Goal: Navigation & Orientation: Find specific page/section

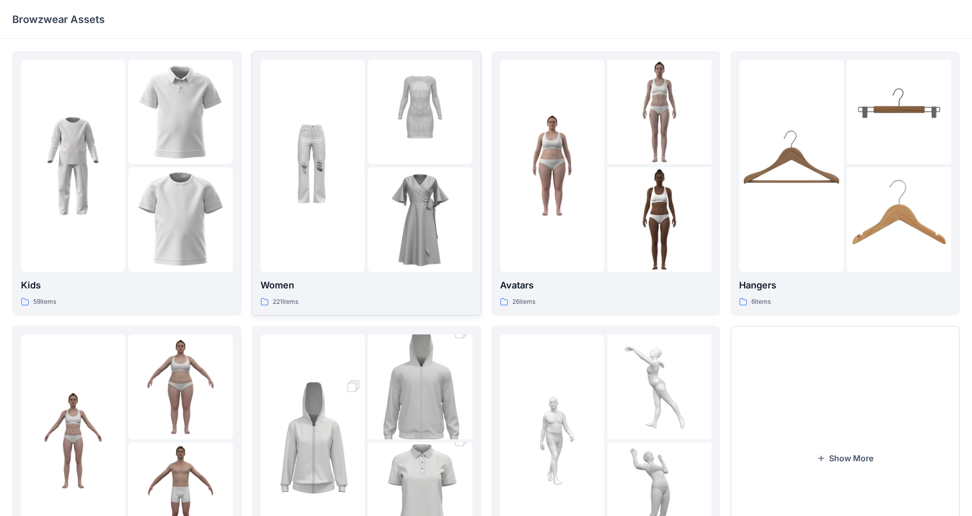
click at [329, 250] on div at bounding box center [313, 166] width 104 height 212
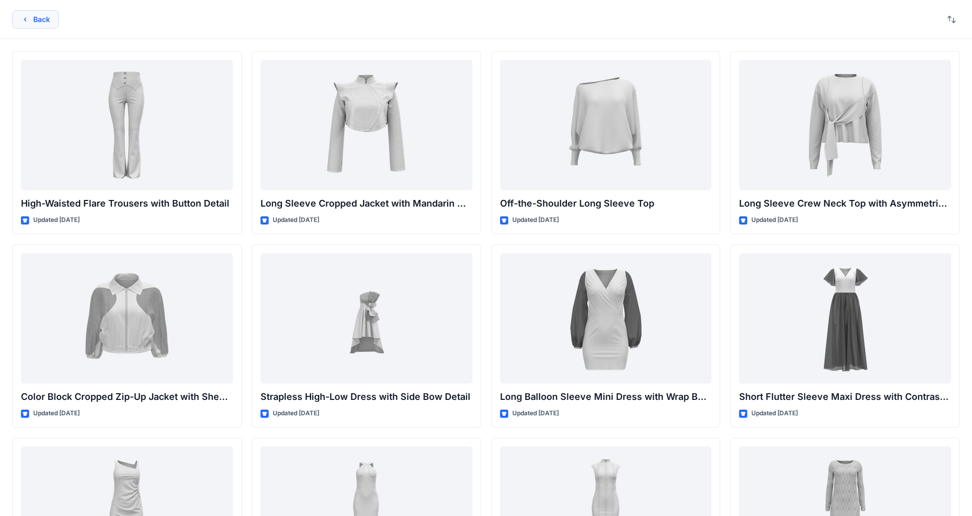
click at [32, 21] on button "Back" at bounding box center [35, 19] width 47 height 18
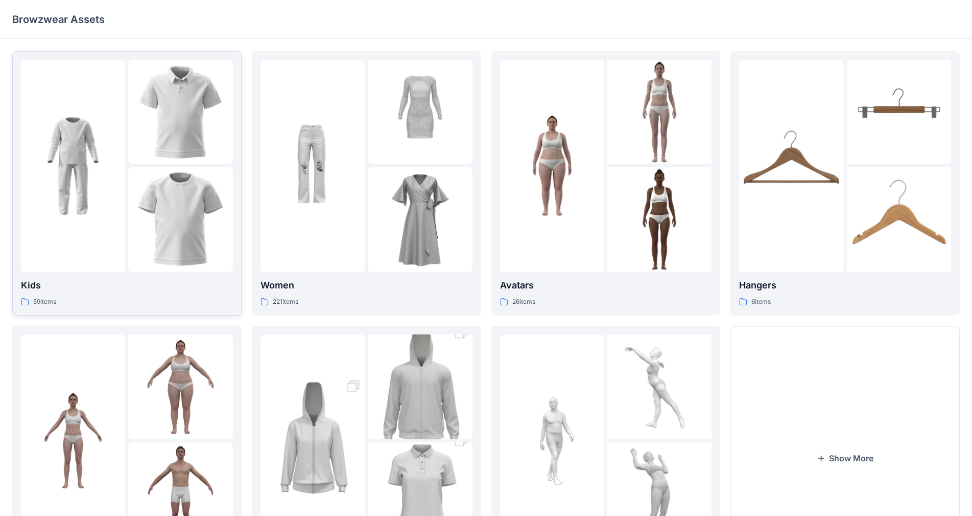
click at [95, 241] on div at bounding box center [73, 166] width 104 height 212
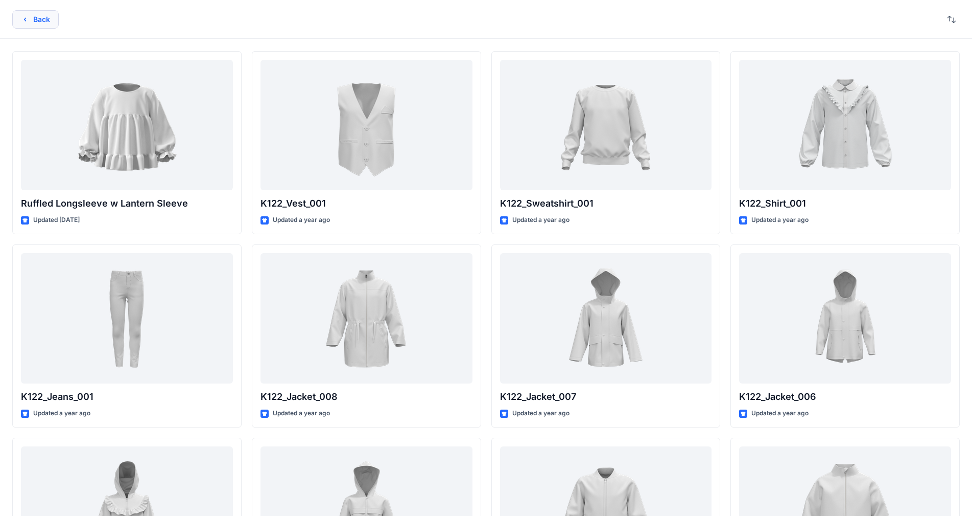
click at [20, 18] on button "Back" at bounding box center [35, 19] width 47 height 18
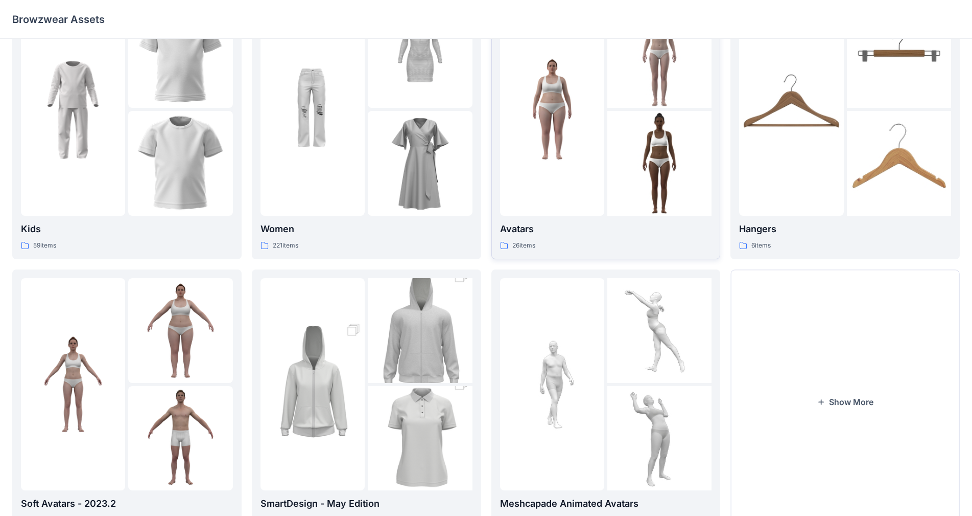
scroll to position [103, 0]
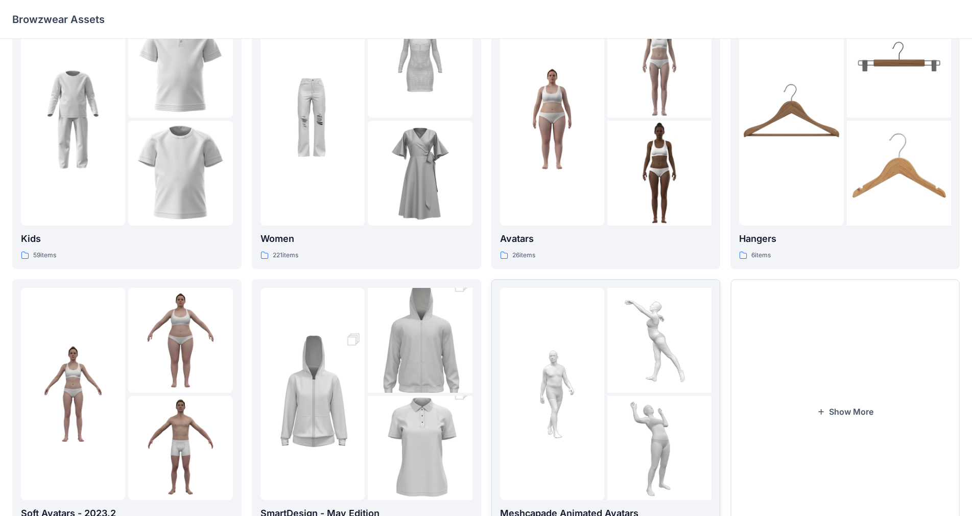
scroll to position [103, 0]
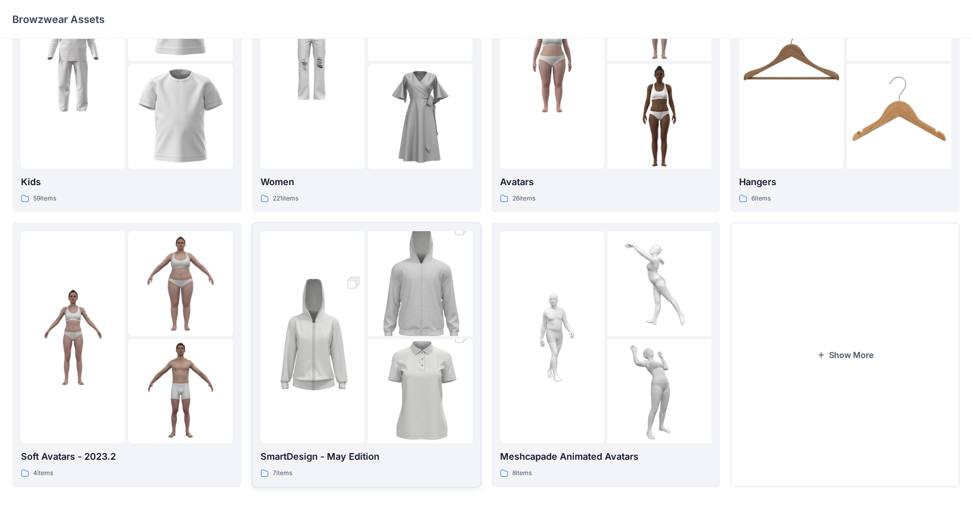
click at [374, 376] on img at bounding box center [420, 391] width 104 height 157
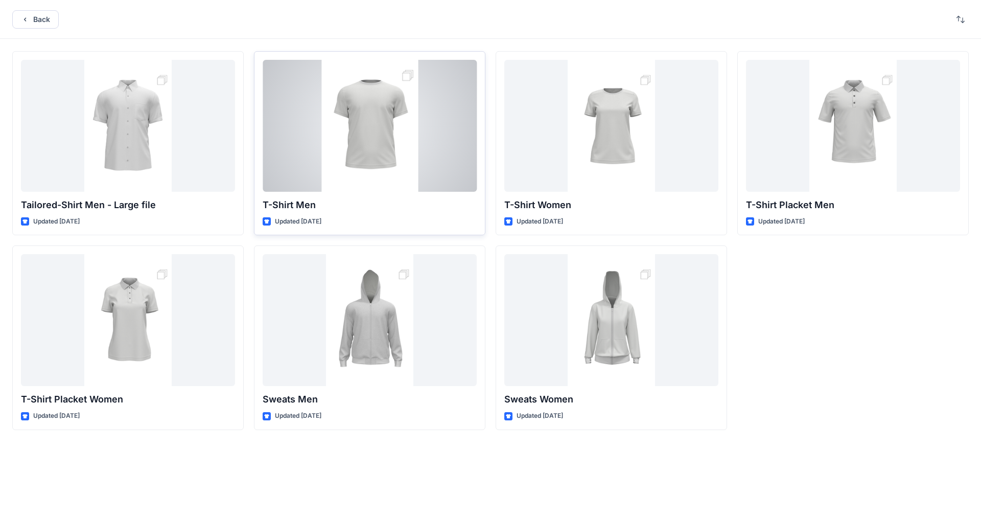
click at [298, 174] on div at bounding box center [370, 126] width 214 height 132
